Goal: Task Accomplishment & Management: Manage account settings

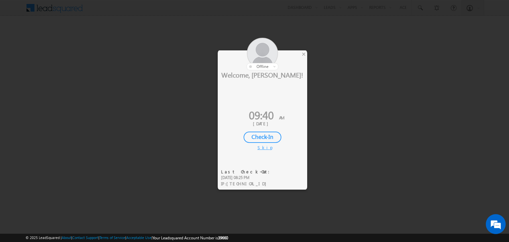
click at [264, 134] on div "Check-In" at bounding box center [263, 137] width 38 height 11
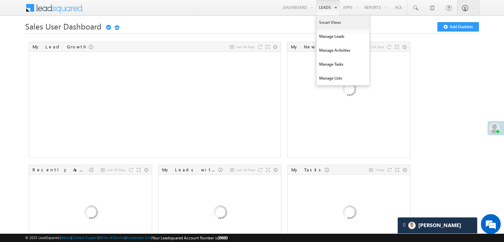
click at [326, 19] on link "Smart Views" at bounding box center [343, 23] width 53 height 14
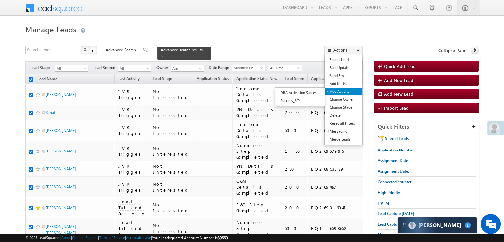
click at [335, 91] on link "Add Activity" at bounding box center [343, 92] width 37 height 8
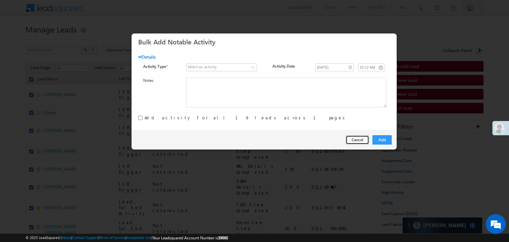
click at [359, 140] on button "Cancel" at bounding box center [358, 139] width 24 height 9
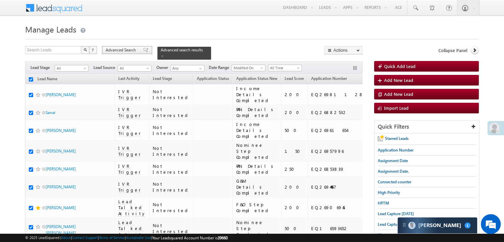
click at [143, 51] on span at bounding box center [145, 50] width 5 height 5
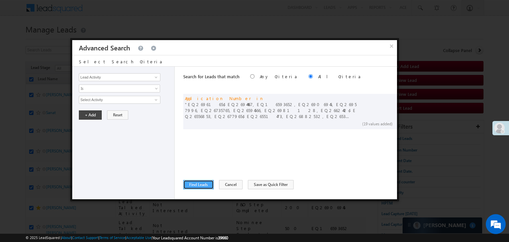
click at [197, 183] on button "Find Leads" at bounding box center [198, 184] width 30 height 9
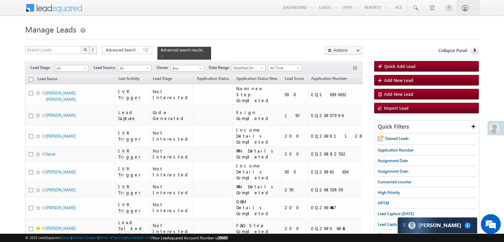
click at [30, 77] on input "checkbox" at bounding box center [31, 79] width 4 height 4
checkbox input "true"
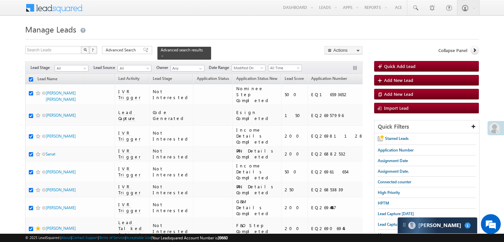
checkbox input "true"
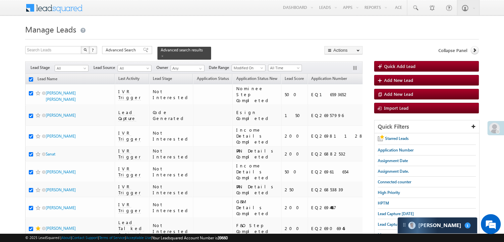
checkbox input "true"
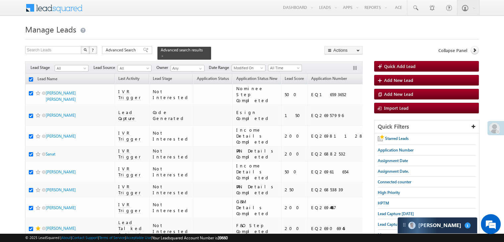
checkbox input "true"
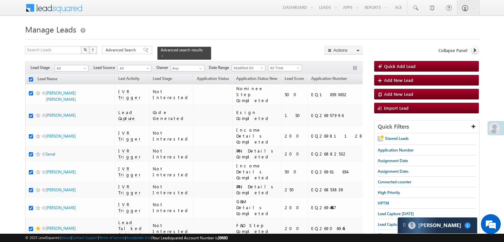
checkbox input "true"
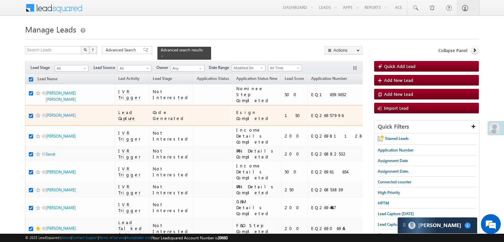
click at [32, 118] on input "checkbox" at bounding box center [31, 116] width 4 height 4
checkbox input "false"
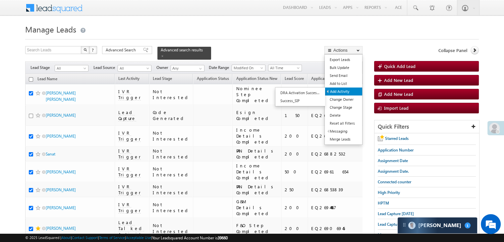
click at [343, 91] on link "Add Activity" at bounding box center [343, 92] width 37 height 8
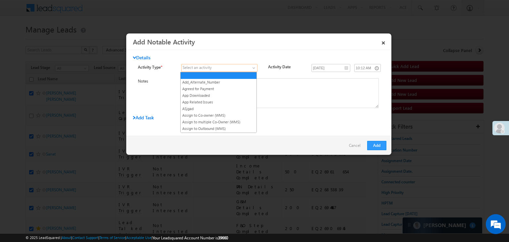
click at [255, 67] on span at bounding box center [254, 69] width 5 height 5
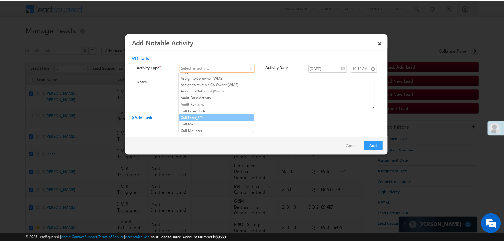
scroll to position [66, 0]
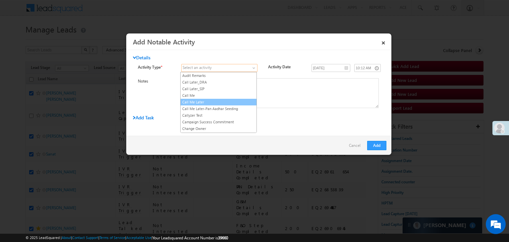
click at [235, 99] on link "Call Me Later" at bounding box center [219, 102] width 76 height 6
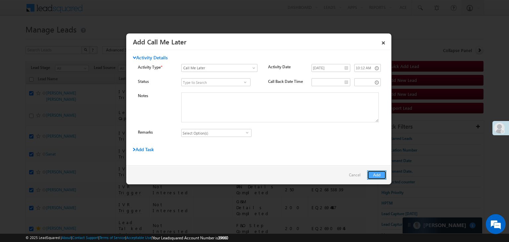
click at [374, 174] on button "Add" at bounding box center [376, 174] width 19 height 9
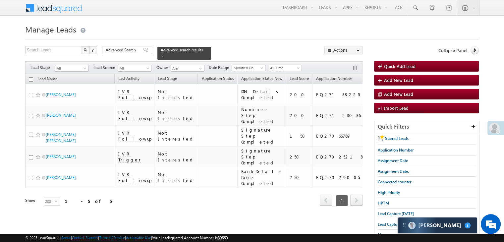
click at [31, 77] on input "checkbox" at bounding box center [31, 79] width 4 height 4
checkbox input "true"
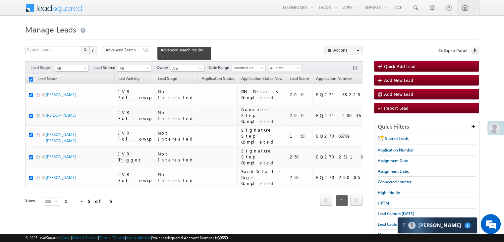
checkbox input "true"
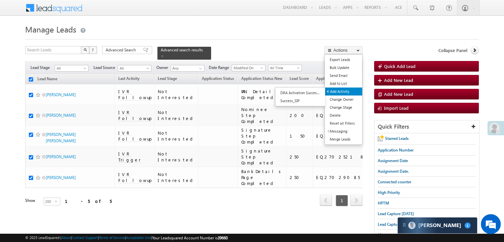
click at [344, 91] on link "Add Activity" at bounding box center [343, 92] width 37 height 8
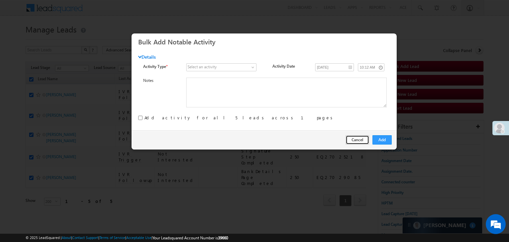
click at [357, 139] on button "Cancel" at bounding box center [358, 139] width 24 height 9
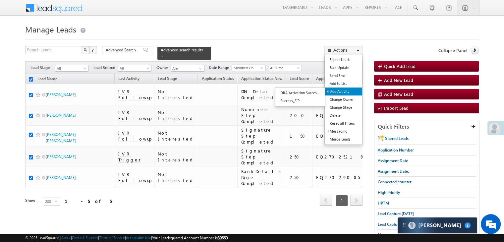
click at [340, 93] on link "Add Activity" at bounding box center [343, 92] width 37 height 8
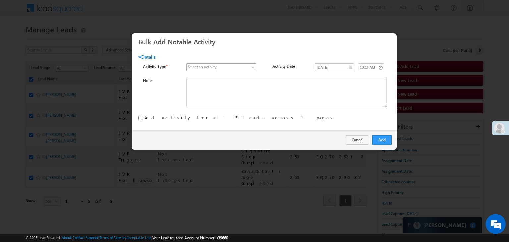
click at [244, 64] on link at bounding box center [221, 67] width 70 height 8
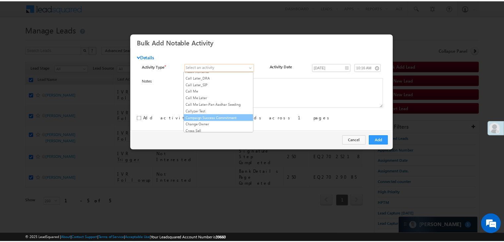
scroll to position [66, 0]
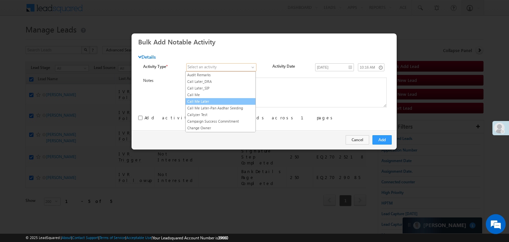
click at [232, 99] on link "Call Me Later" at bounding box center [221, 101] width 70 height 6
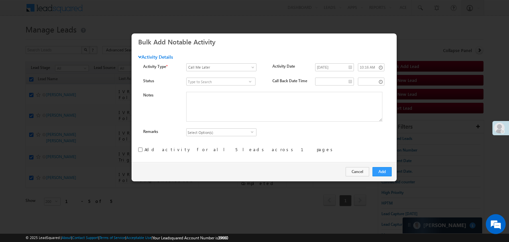
click at [372, 173] on div "Add Cancel" at bounding box center [264, 171] width 265 height 19
click at [376, 173] on button "Add" at bounding box center [382, 171] width 19 height 9
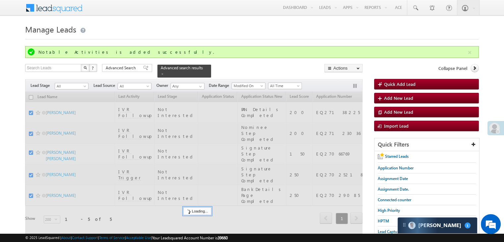
checkbox input "false"
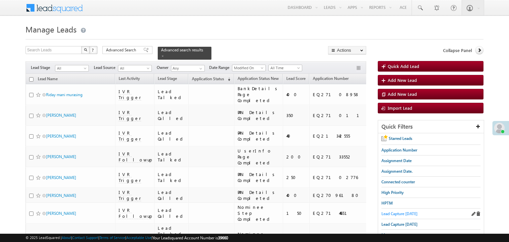
click at [404, 212] on span "Lead Capture today" at bounding box center [400, 213] width 36 height 5
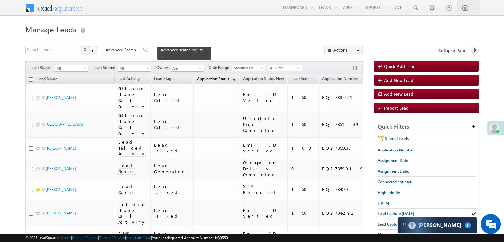
click at [202, 76] on span "Application Status" at bounding box center [213, 78] width 32 height 5
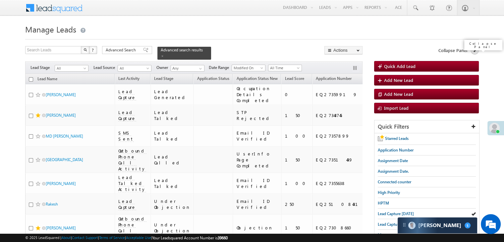
click at [472, 51] on link at bounding box center [475, 50] width 8 height 8
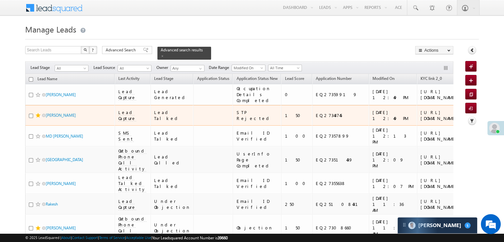
click at [421, 121] on div "https://angelbroking1-pk3em7sa.customui-test.leadsquared.com?leadId=3d2a3d32-47…" at bounding box center [441, 115] width 40 height 12
click at [421, 121] on div "[URL][DOMAIN_NAME]" at bounding box center [441, 115] width 40 height 12
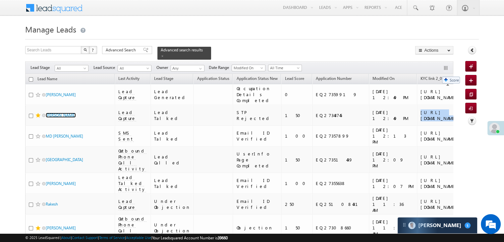
drag, startPoint x: 276, startPoint y: 75, endPoint x: 439, endPoint y: 73, distance: 162.4
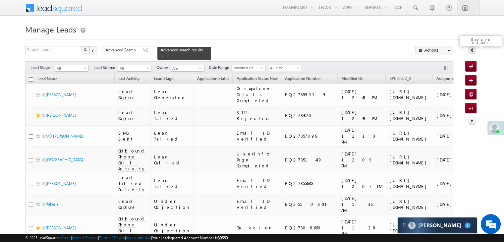
click at [471, 50] on icon at bounding box center [472, 50] width 5 height 5
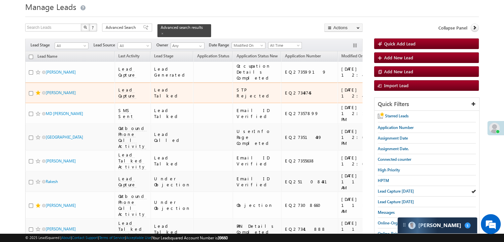
scroll to position [33, 0]
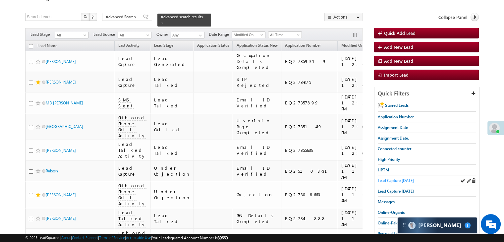
click at [386, 180] on span "Lead Capture [DATE]" at bounding box center [396, 180] width 36 height 5
click at [403, 181] on span "Lead Capture [DATE]" at bounding box center [396, 180] width 36 height 5
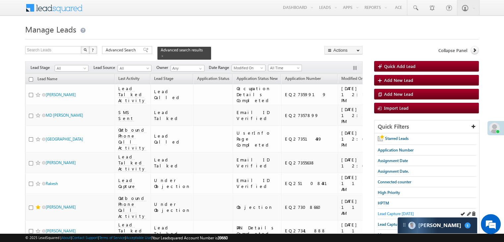
click at [389, 212] on span "Lead Capture [DATE]" at bounding box center [396, 213] width 36 height 5
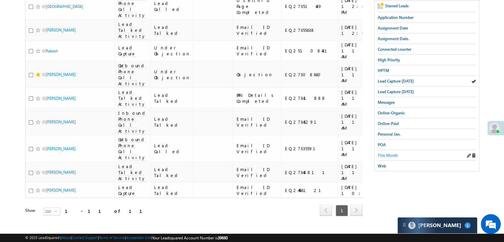
click at [390, 153] on span "This Month" at bounding box center [388, 155] width 20 height 5
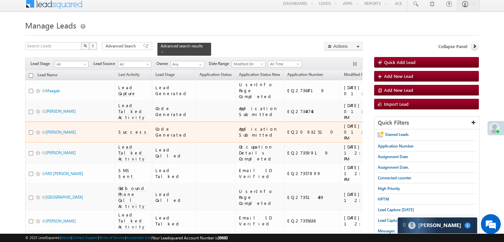
scroll to position [4, 0]
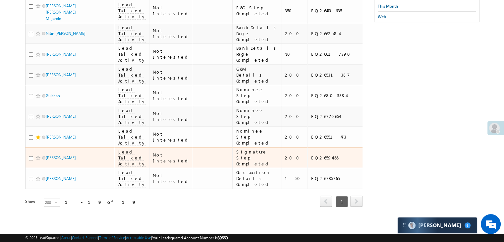
scroll to position [627, 0]
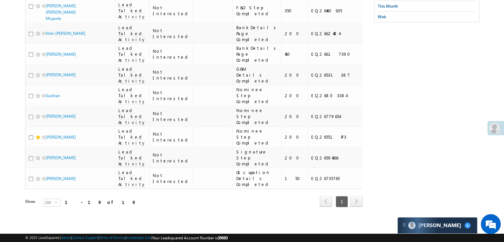
scroll to position [627, 0]
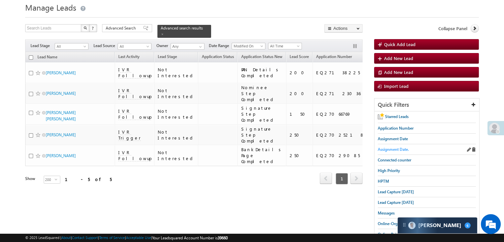
scroll to position [33, 0]
